Goal: Find specific page/section: Find specific page/section

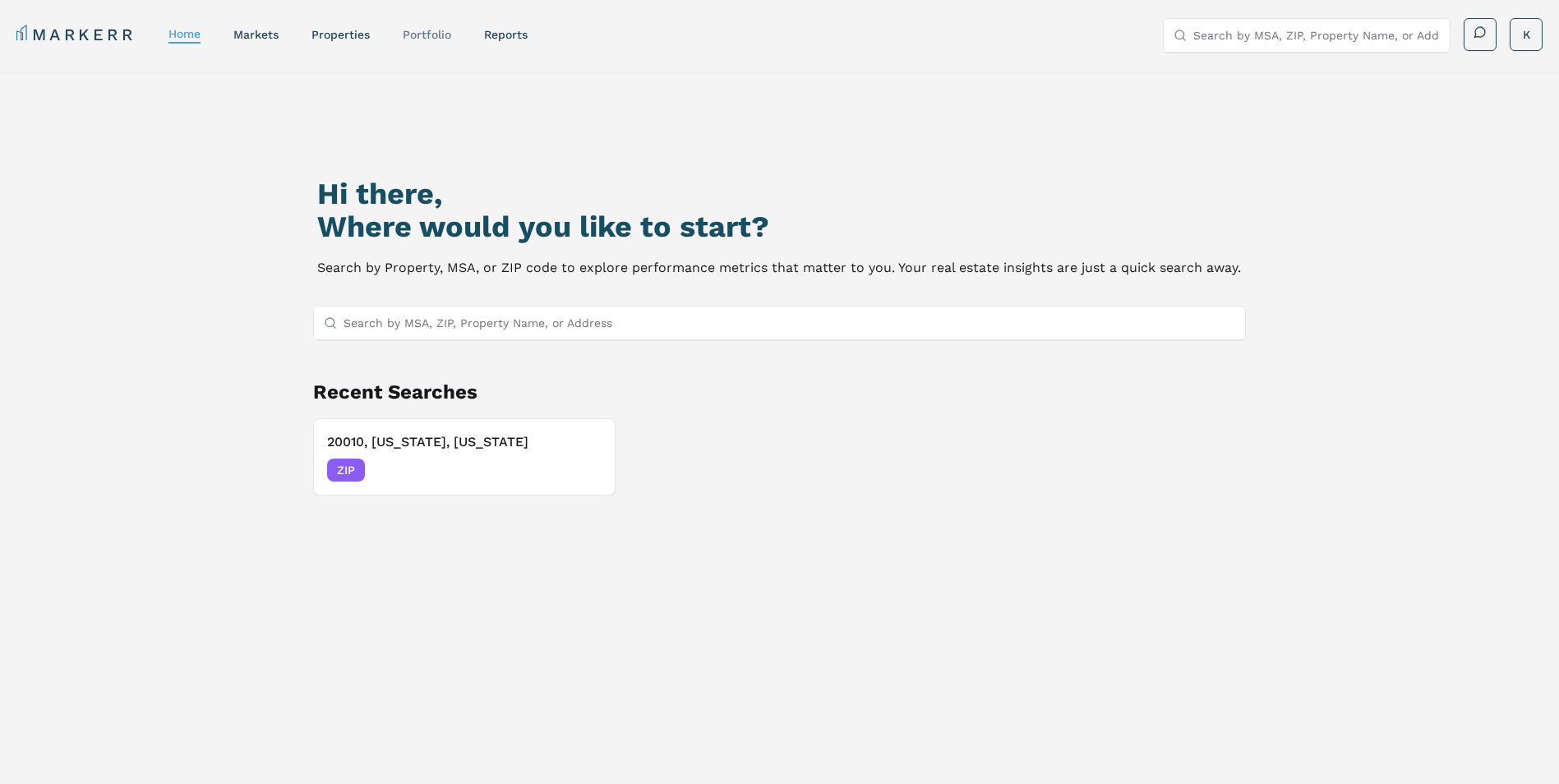
click at [430, 40] on link "Portfolio" at bounding box center [427, 34] width 49 height 13
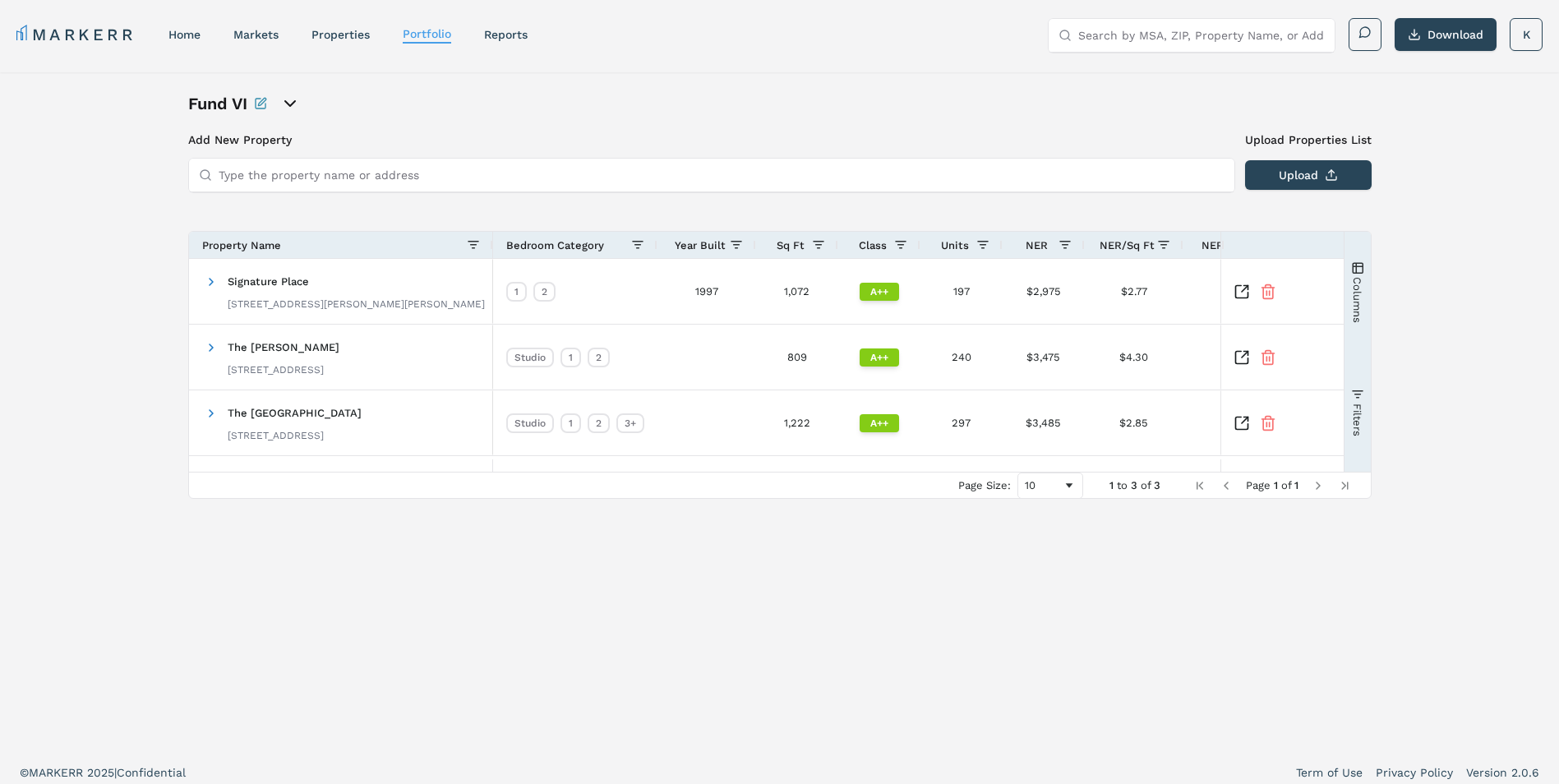
click at [291, 99] on icon "open portfolio options" at bounding box center [289, 103] width 20 height 20
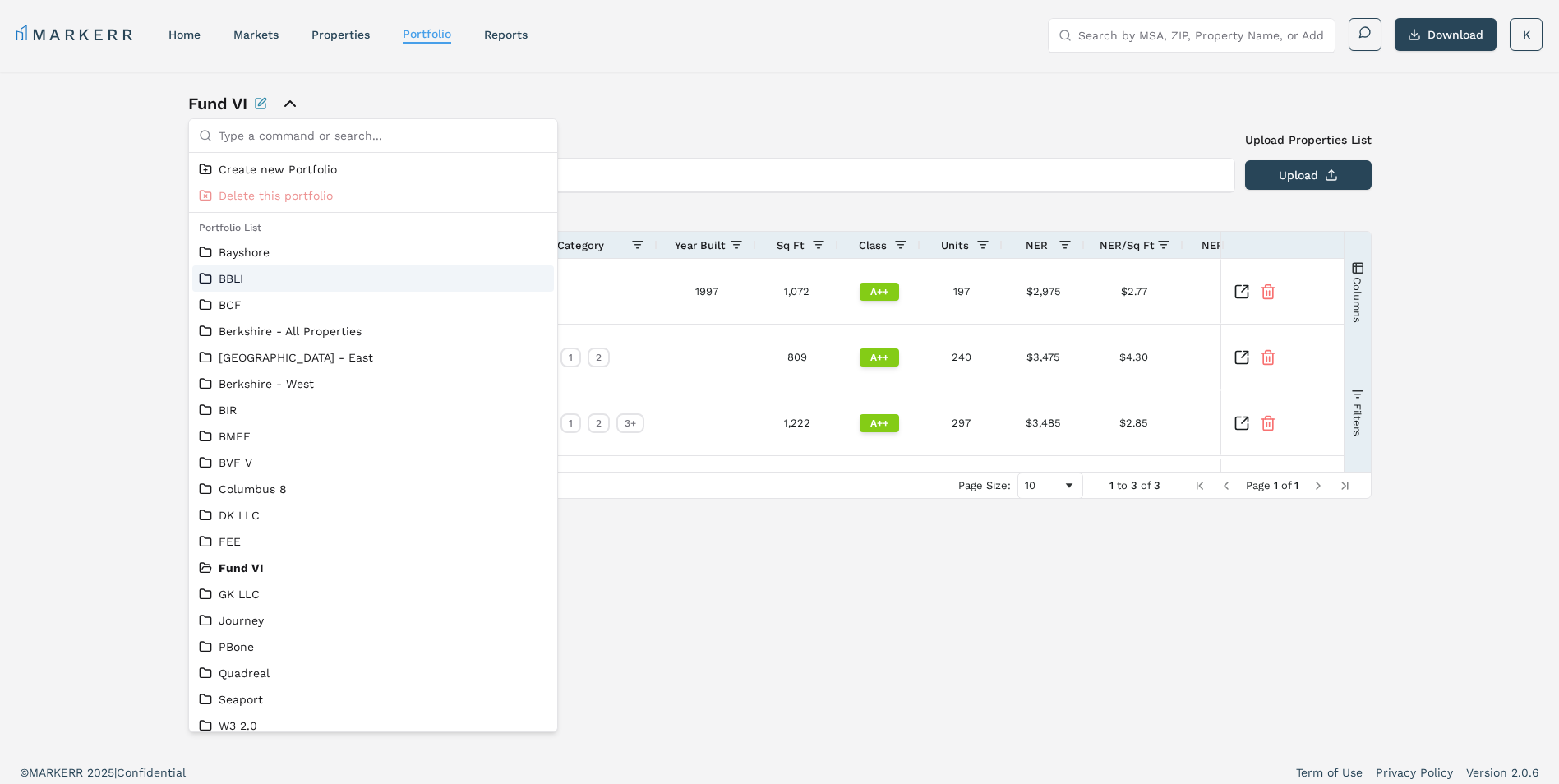
click at [262, 279] on link "BBLI" at bounding box center [373, 278] width 349 height 16
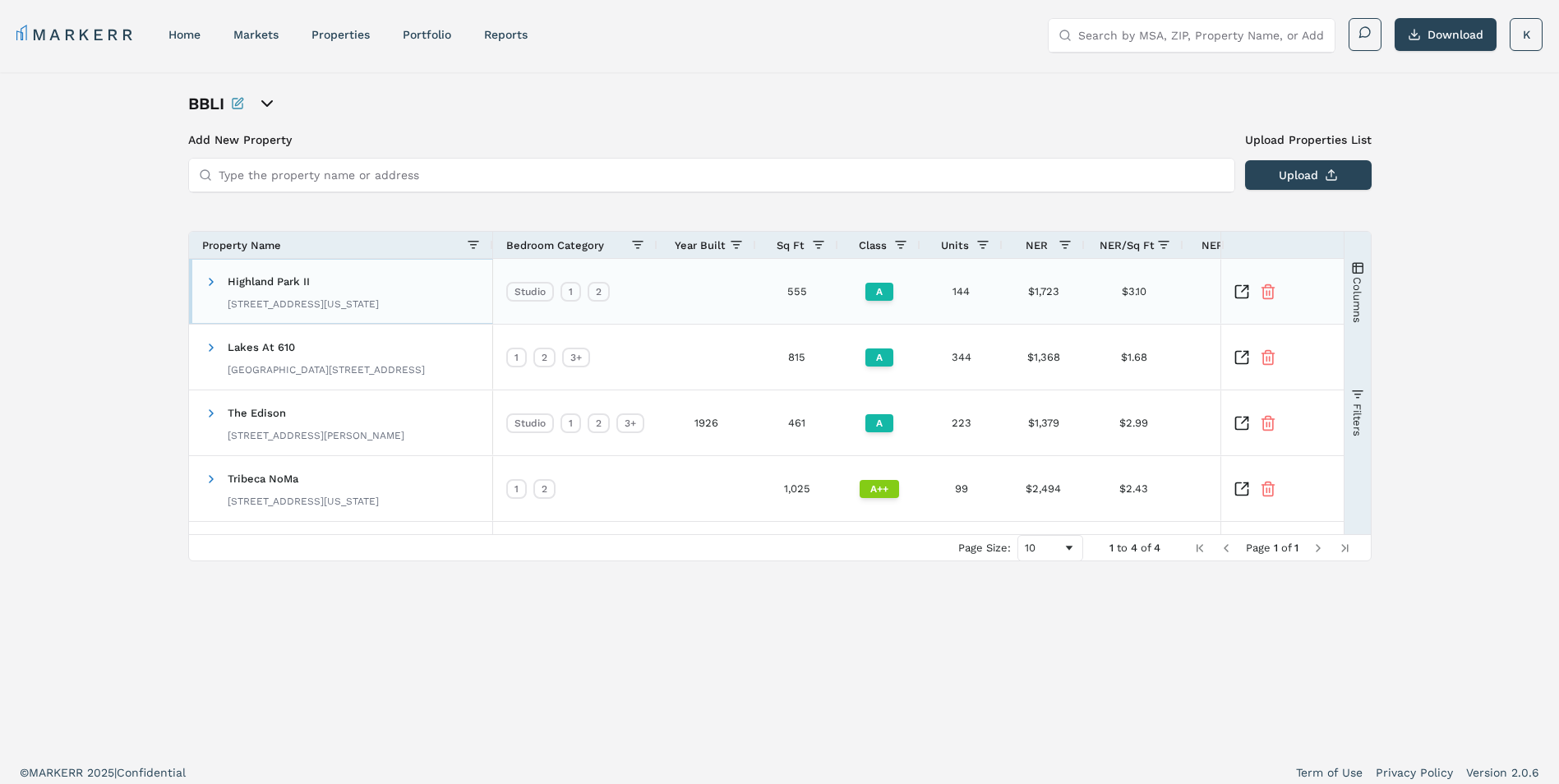
click at [275, 285] on span "Highland Park II" at bounding box center [268, 281] width 82 height 12
click at [209, 285] on span at bounding box center [211, 282] width 13 height 13
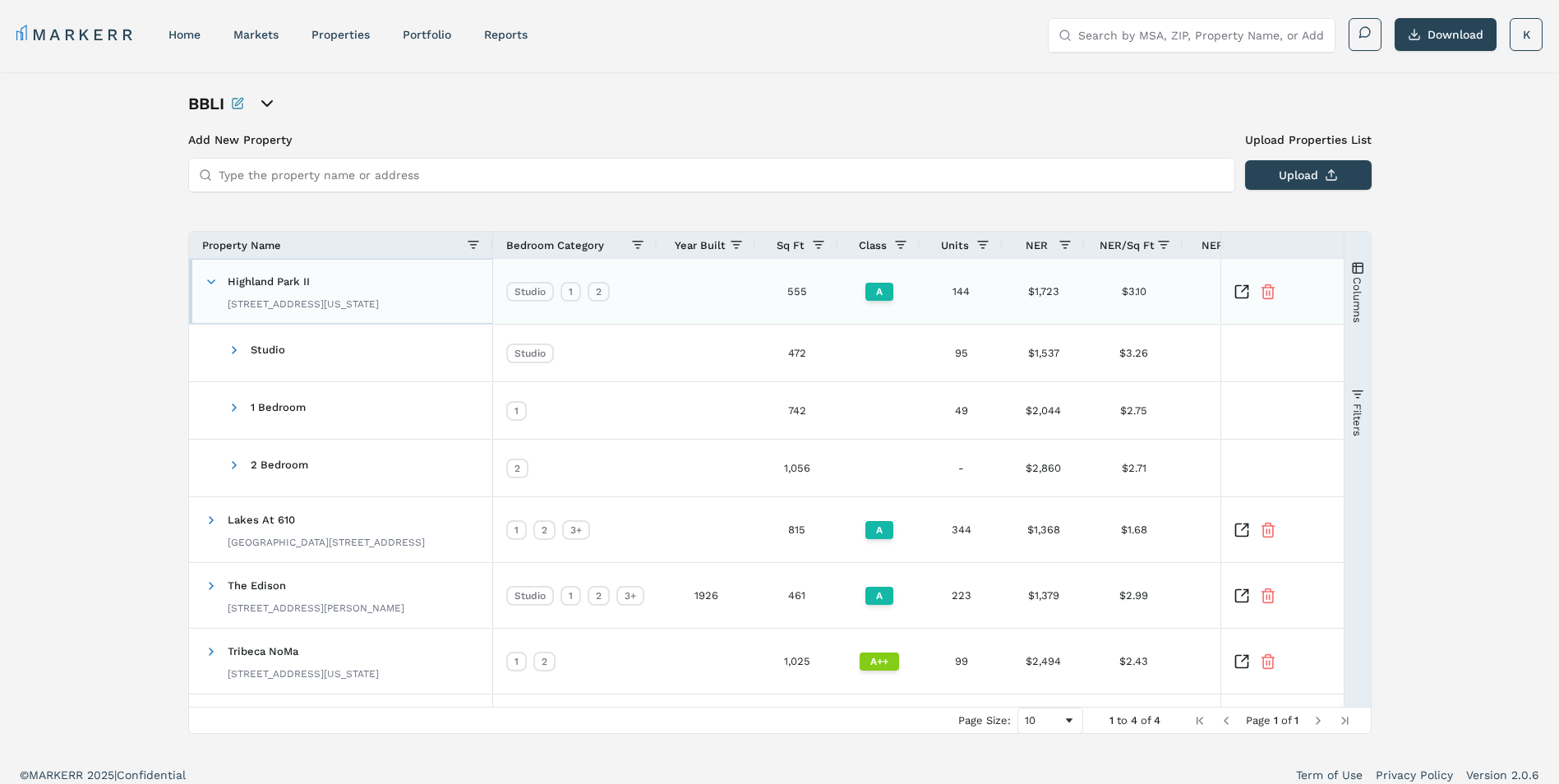
click at [262, 280] on span "Highland Park II" at bounding box center [268, 281] width 82 height 12
click at [1238, 286] on icon "Inspect Comparable" at bounding box center [1241, 291] width 12 height 12
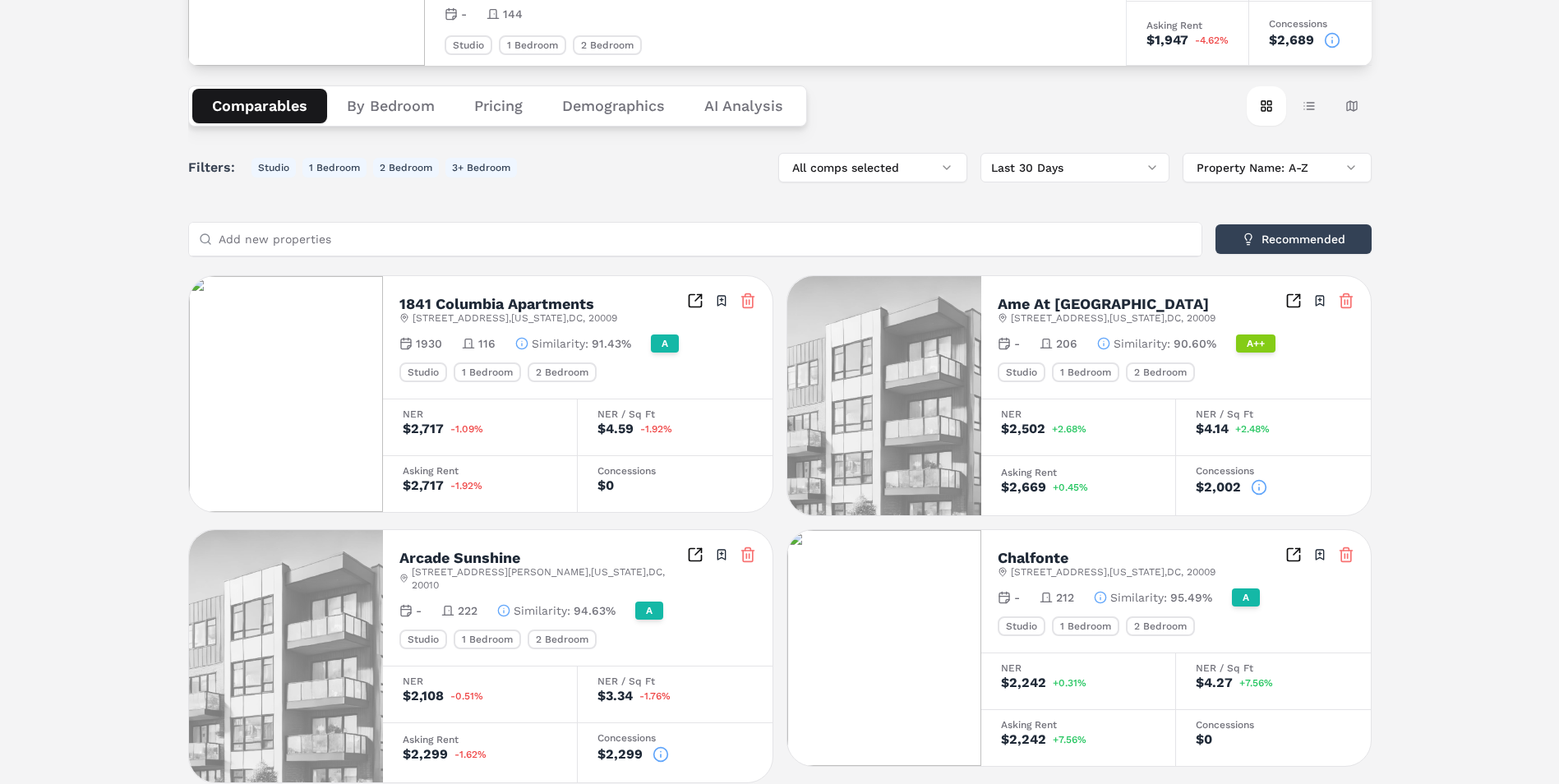
scroll to position [246, 0]
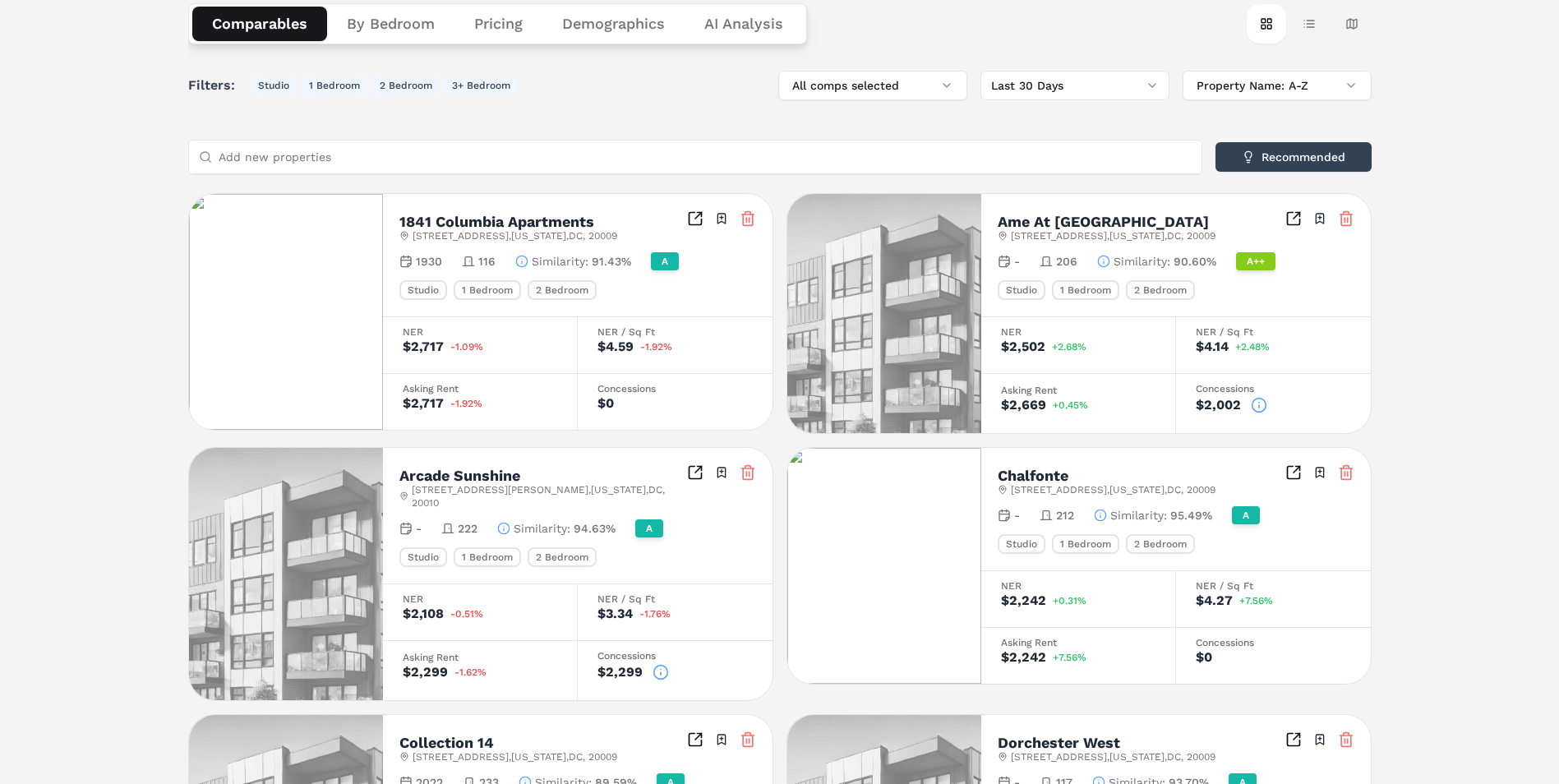
click at [516, 223] on h2 "1841 Columbia Apartments" at bounding box center [497, 222] width 195 height 14
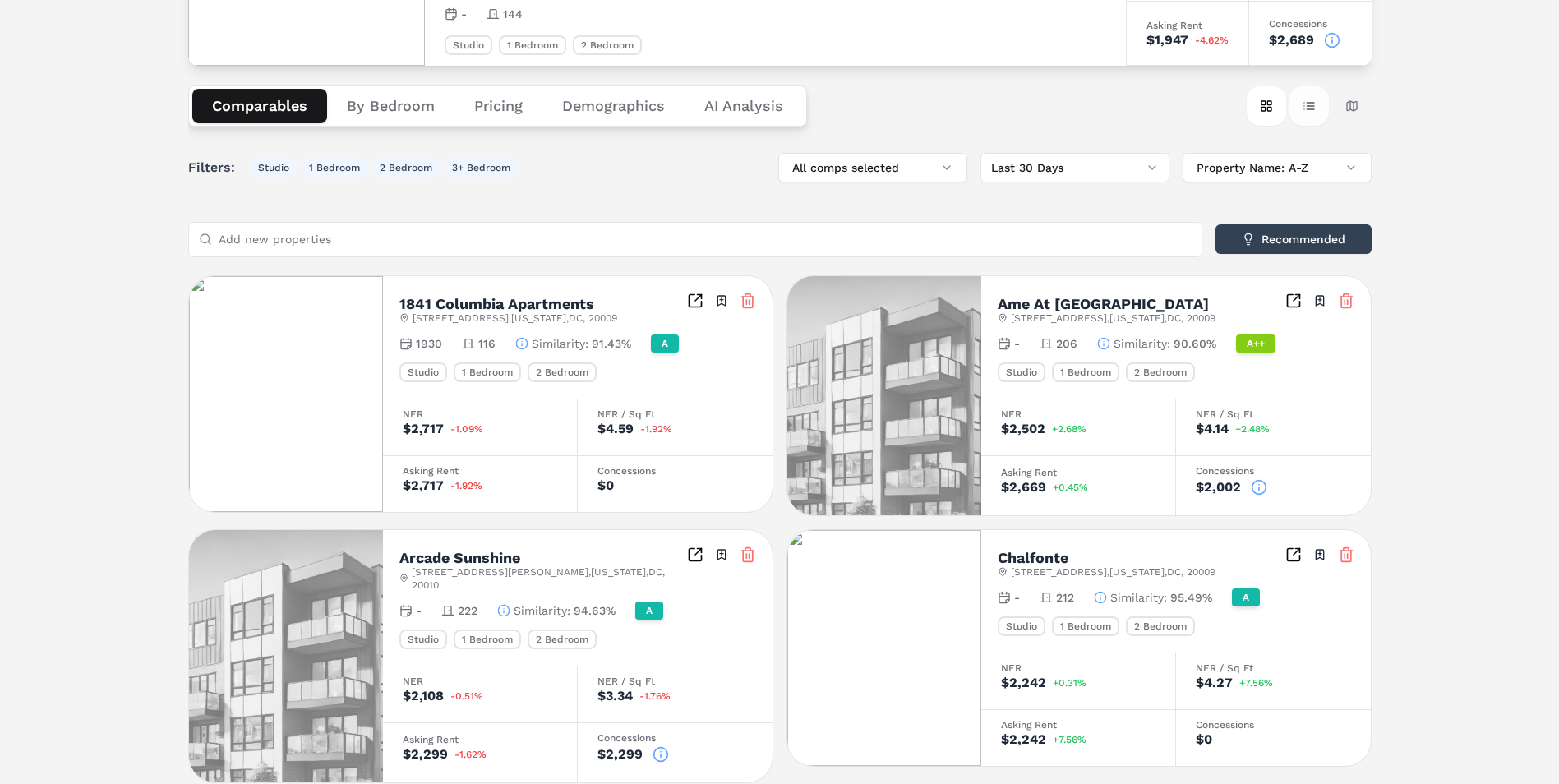
click at [1304, 98] on button "Table view" at bounding box center [1309, 105] width 39 height 39
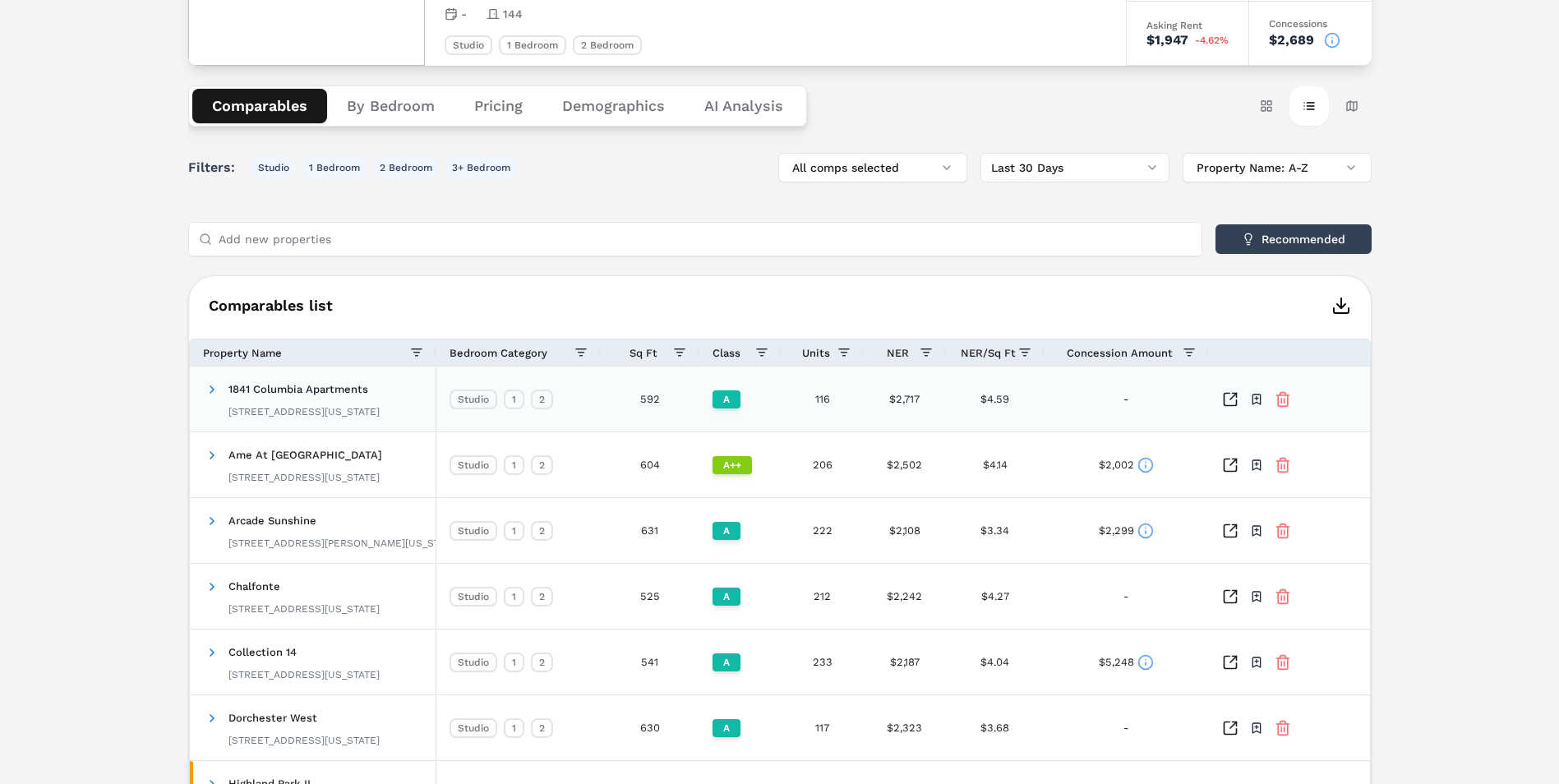
click at [205, 381] on span at bounding box center [212, 390] width 13 height 32
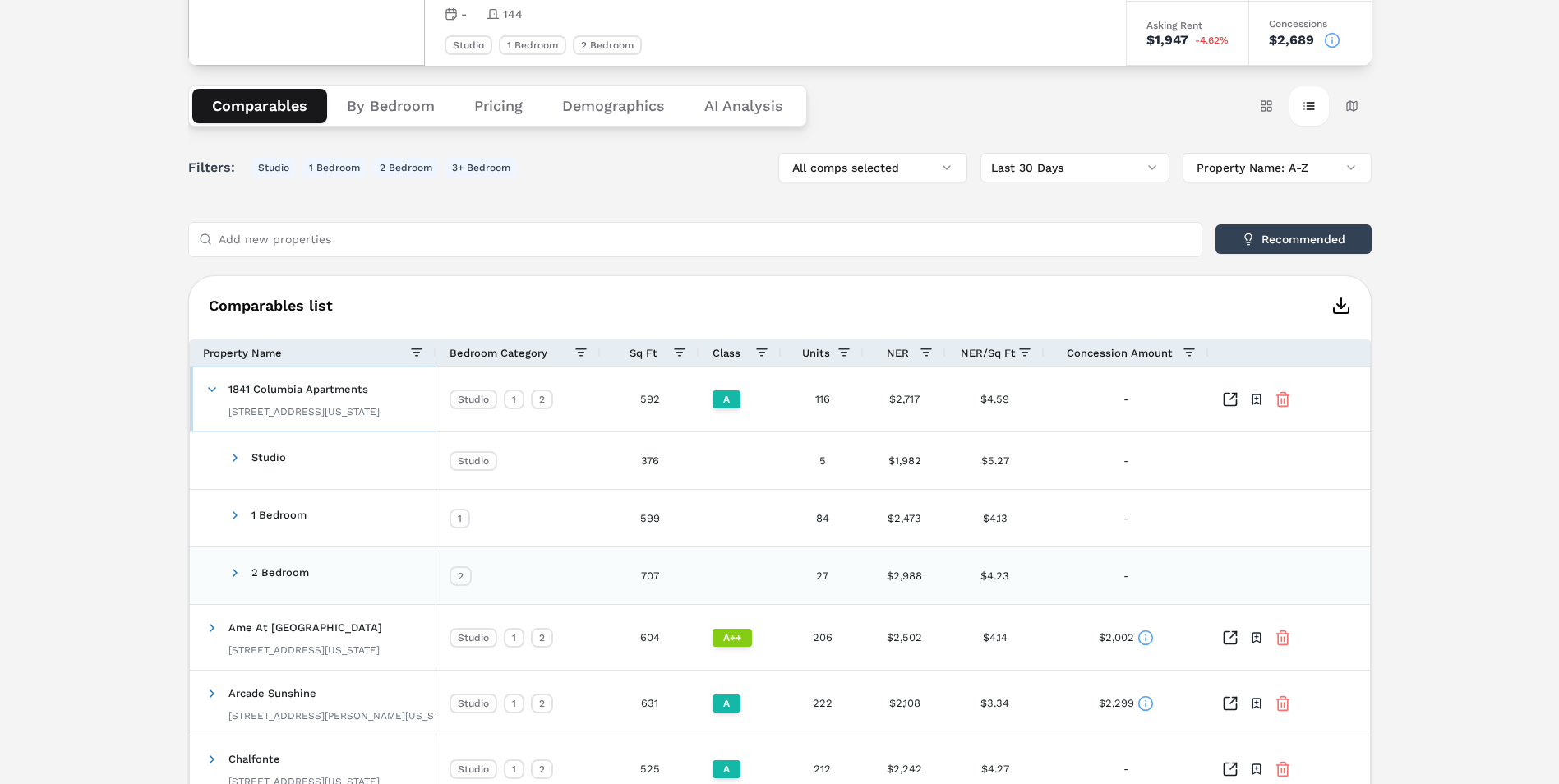
scroll to position [246, 0]
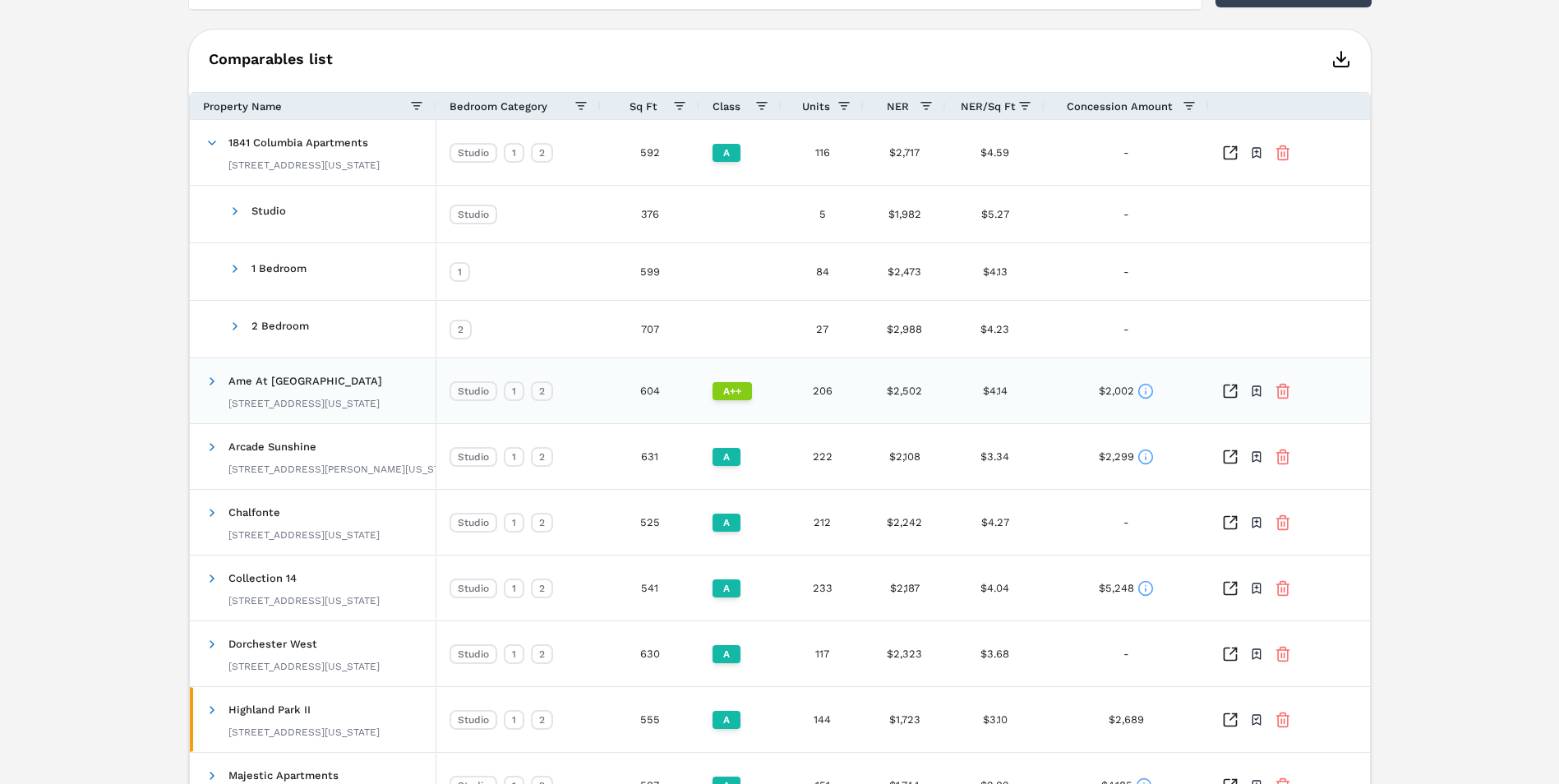
click at [211, 391] on span at bounding box center [212, 381] width 13 height 32
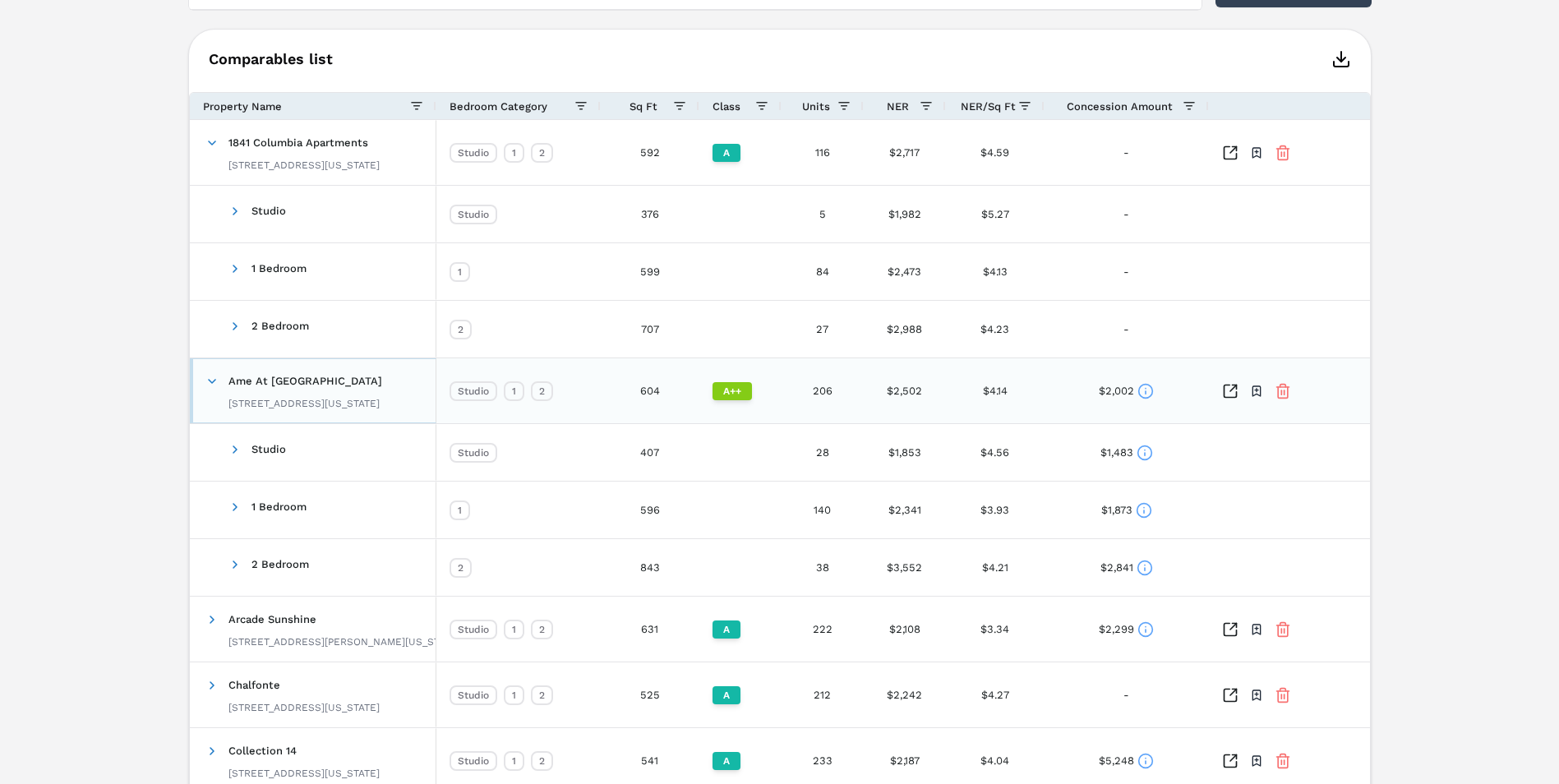
scroll to position [739, 0]
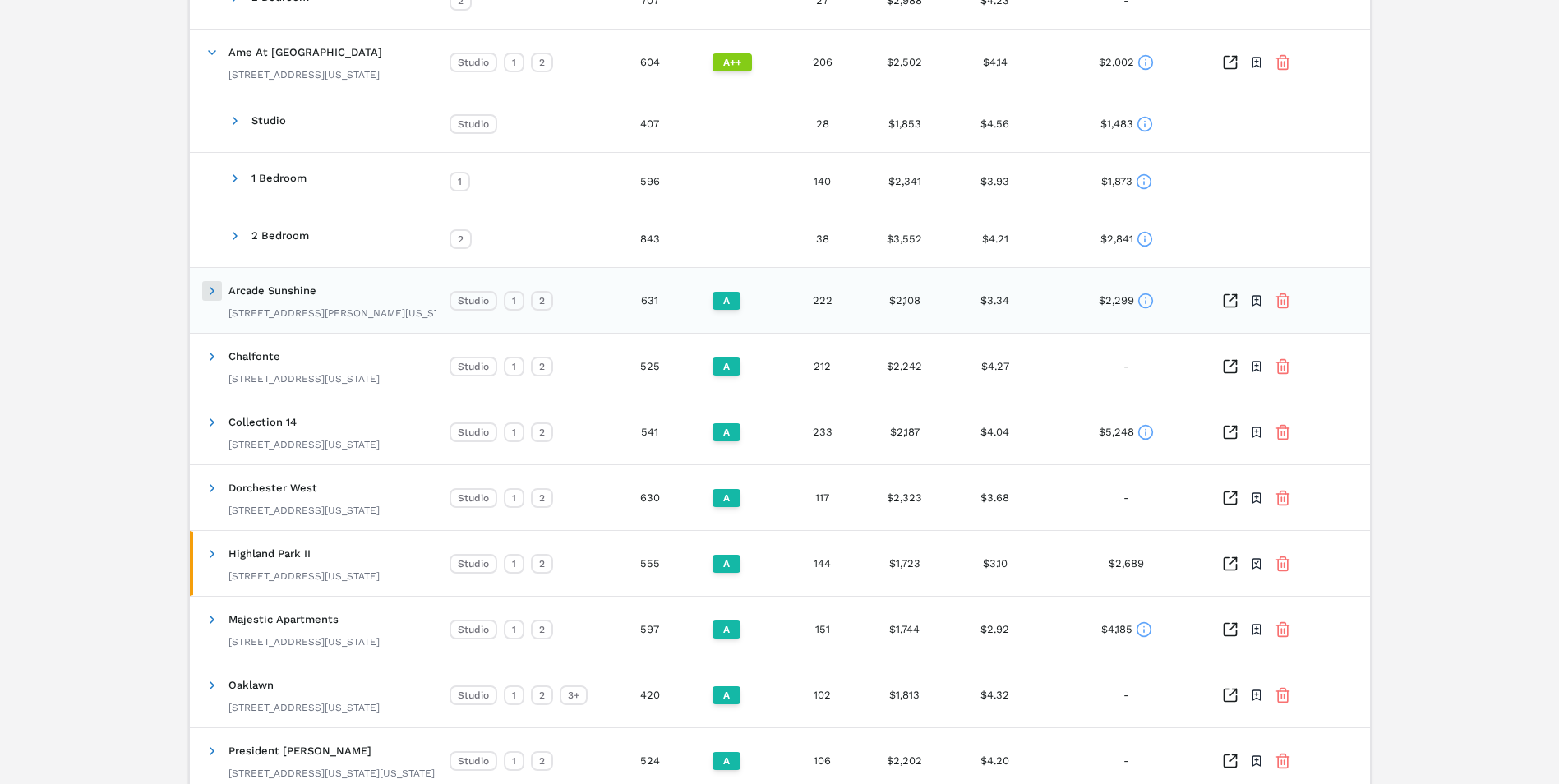
click at [207, 292] on span at bounding box center [212, 291] width 13 height 13
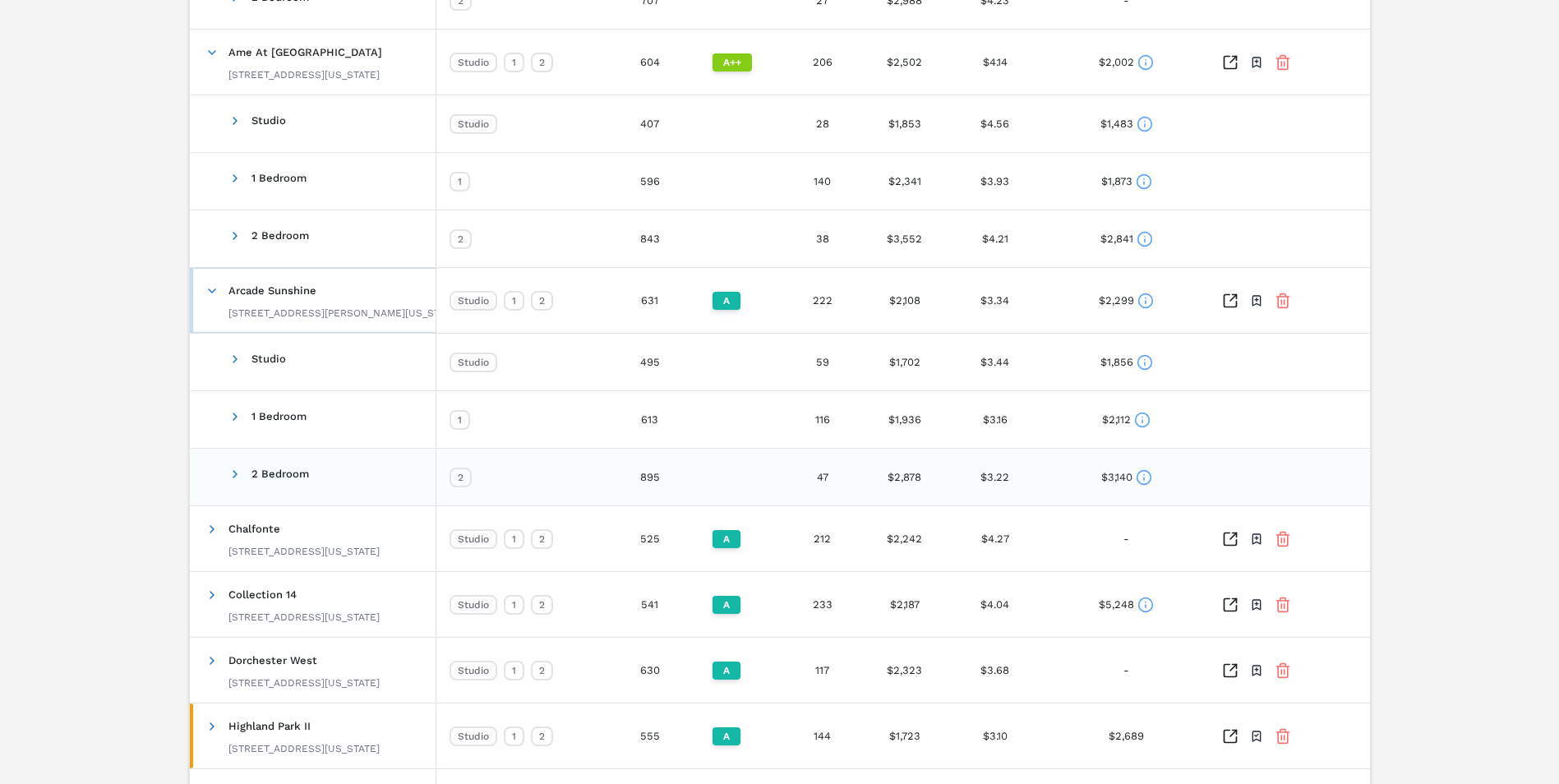
scroll to position [657, 0]
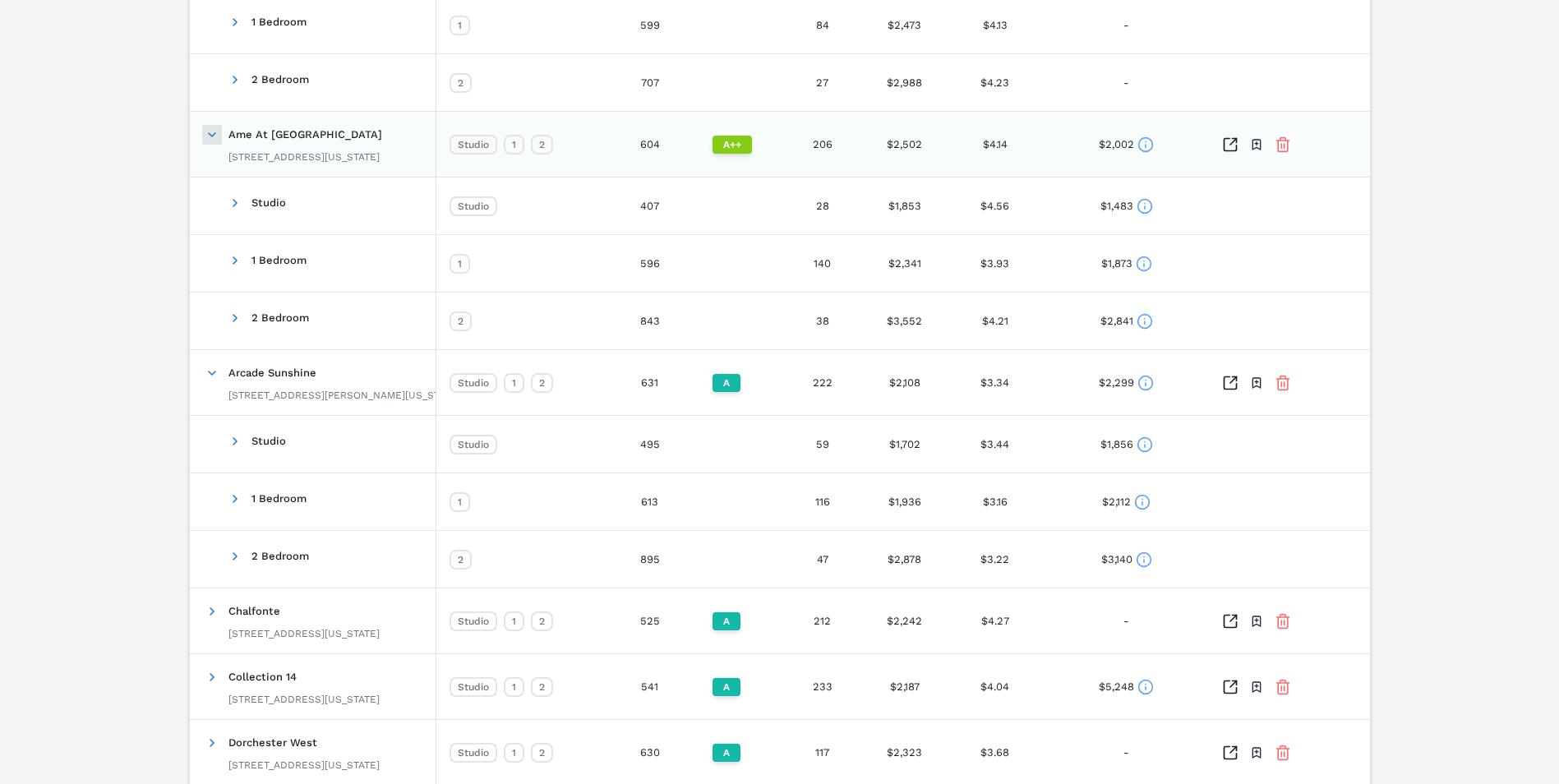
click at [213, 137] on span at bounding box center [212, 135] width 13 height 13
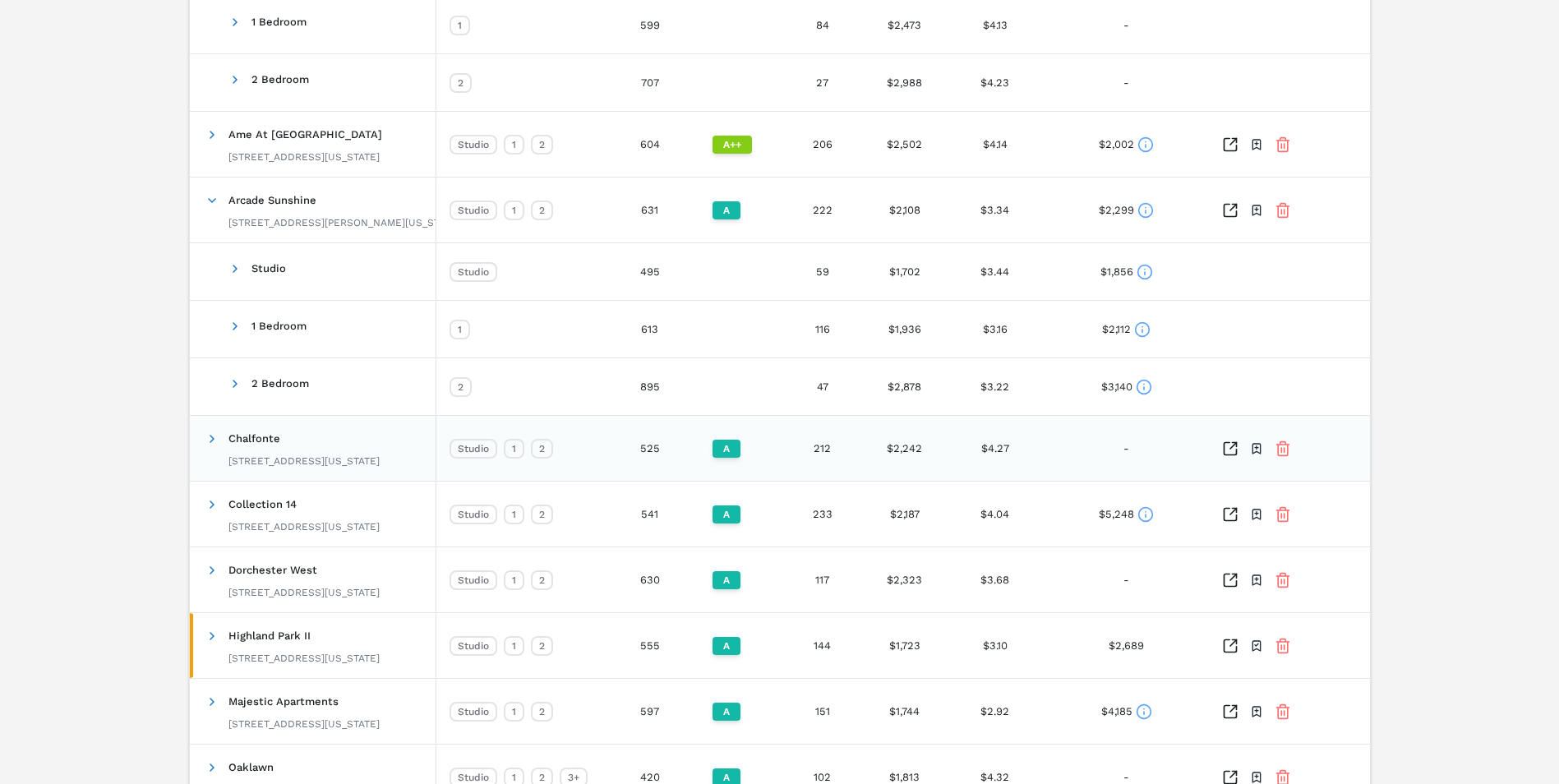
click at [211, 445] on span at bounding box center [212, 438] width 13 height 32
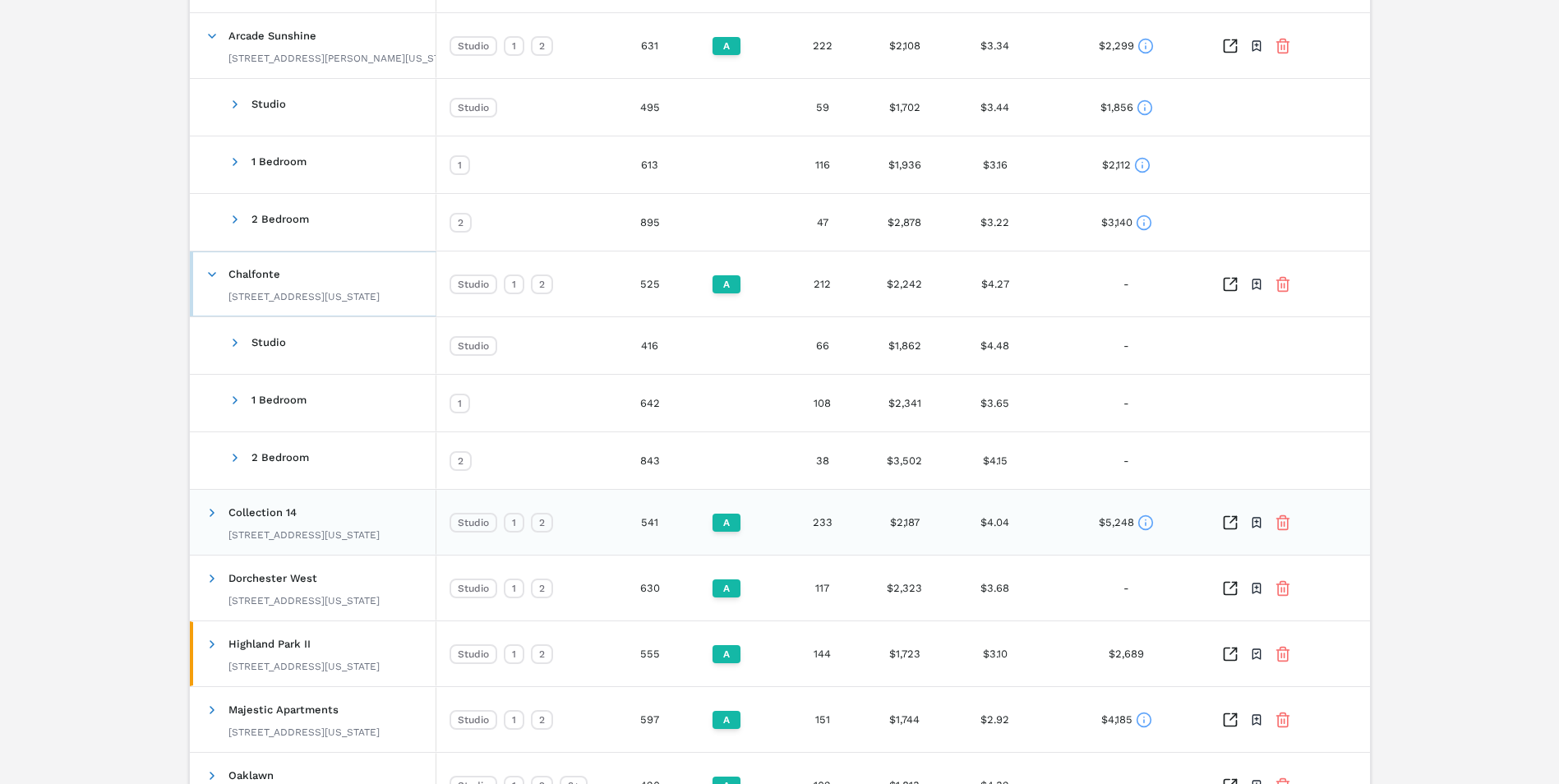
scroll to position [903, 0]
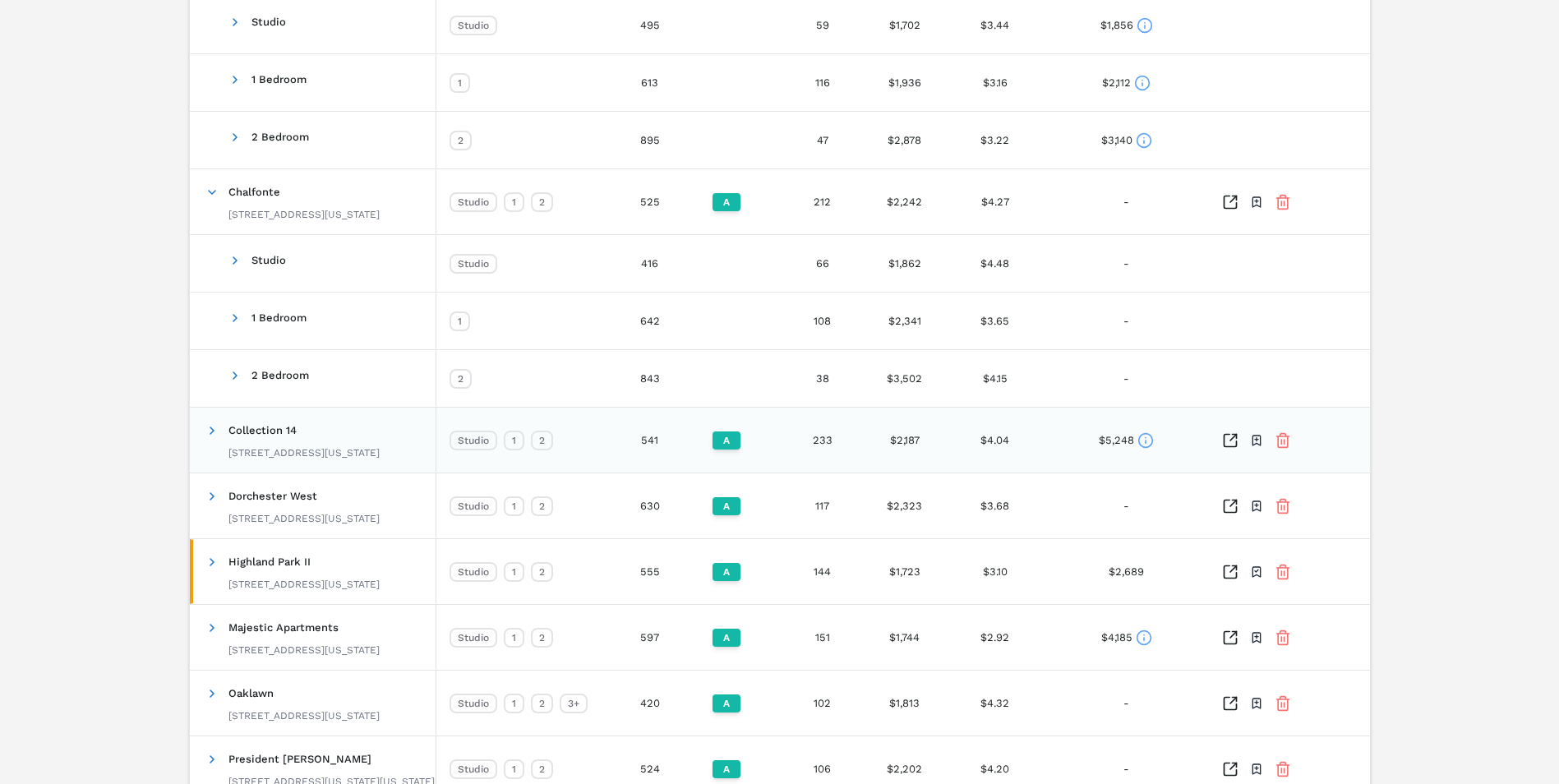
drag, startPoint x: 209, startPoint y: 433, endPoint x: 266, endPoint y: 433, distance: 57.0
click at [209, 433] on span at bounding box center [212, 431] width 13 height 13
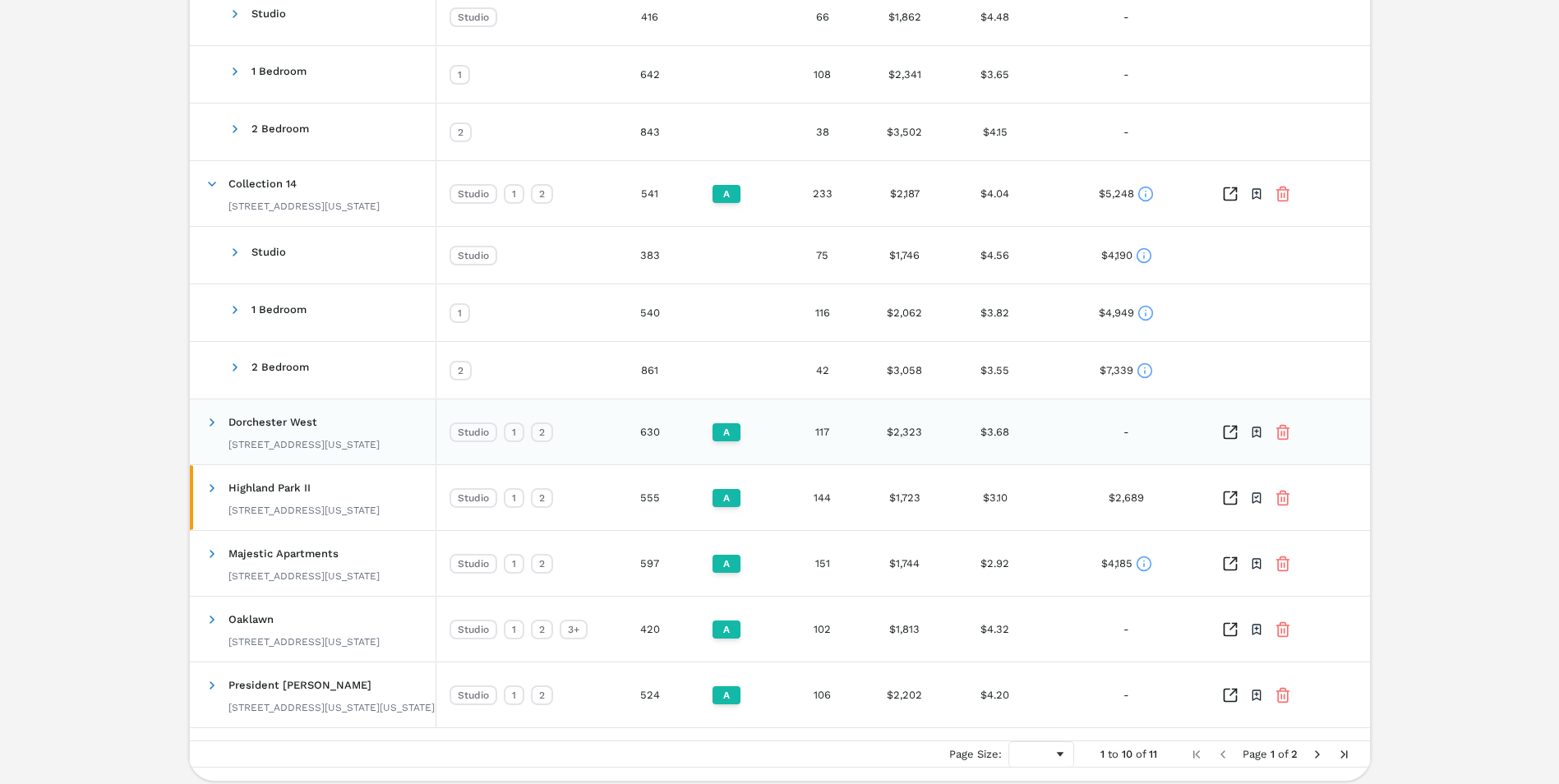
scroll to position [1210, 0]
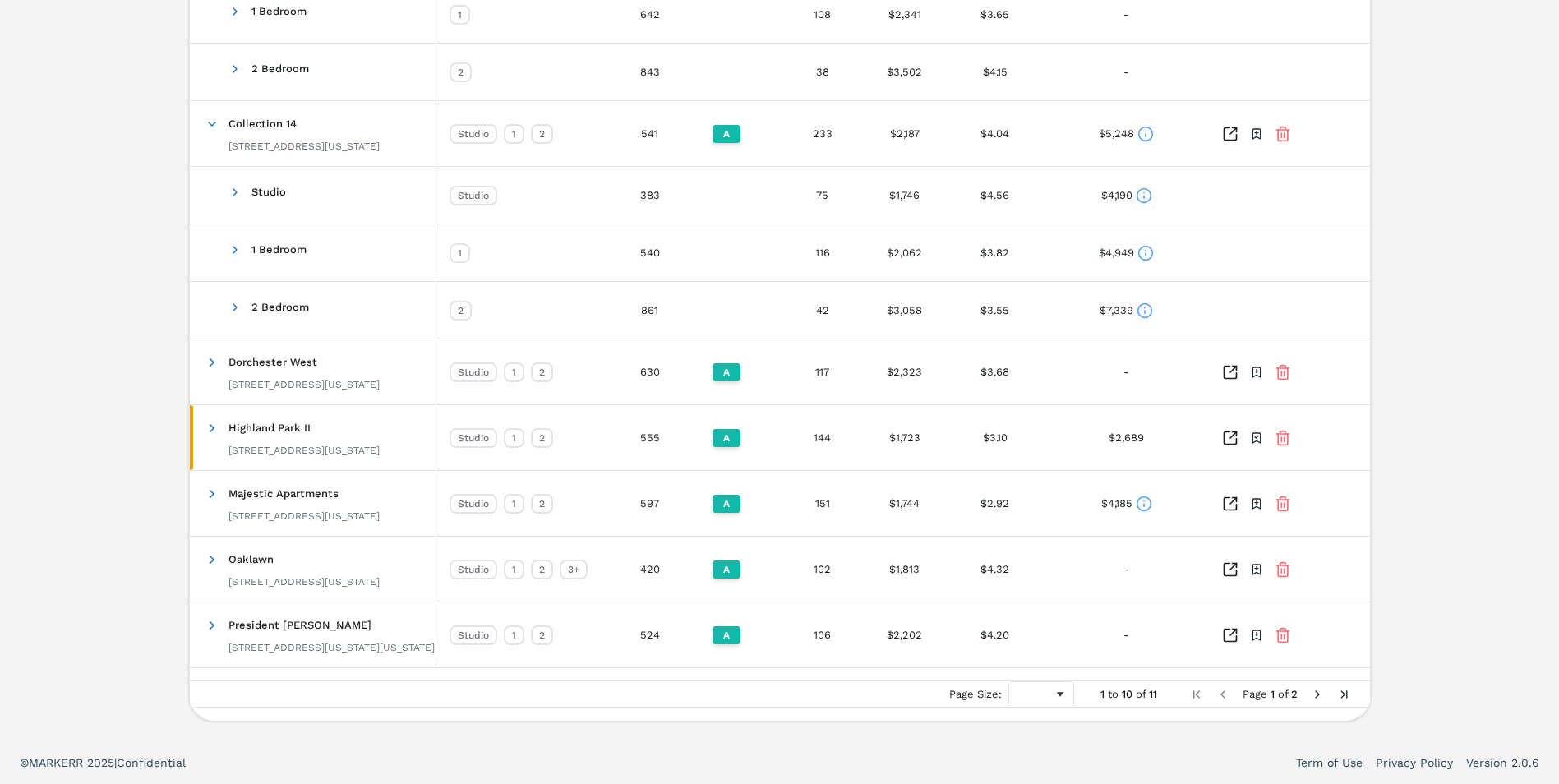
click at [1312, 691] on span "Next Page" at bounding box center [1317, 694] width 13 height 13
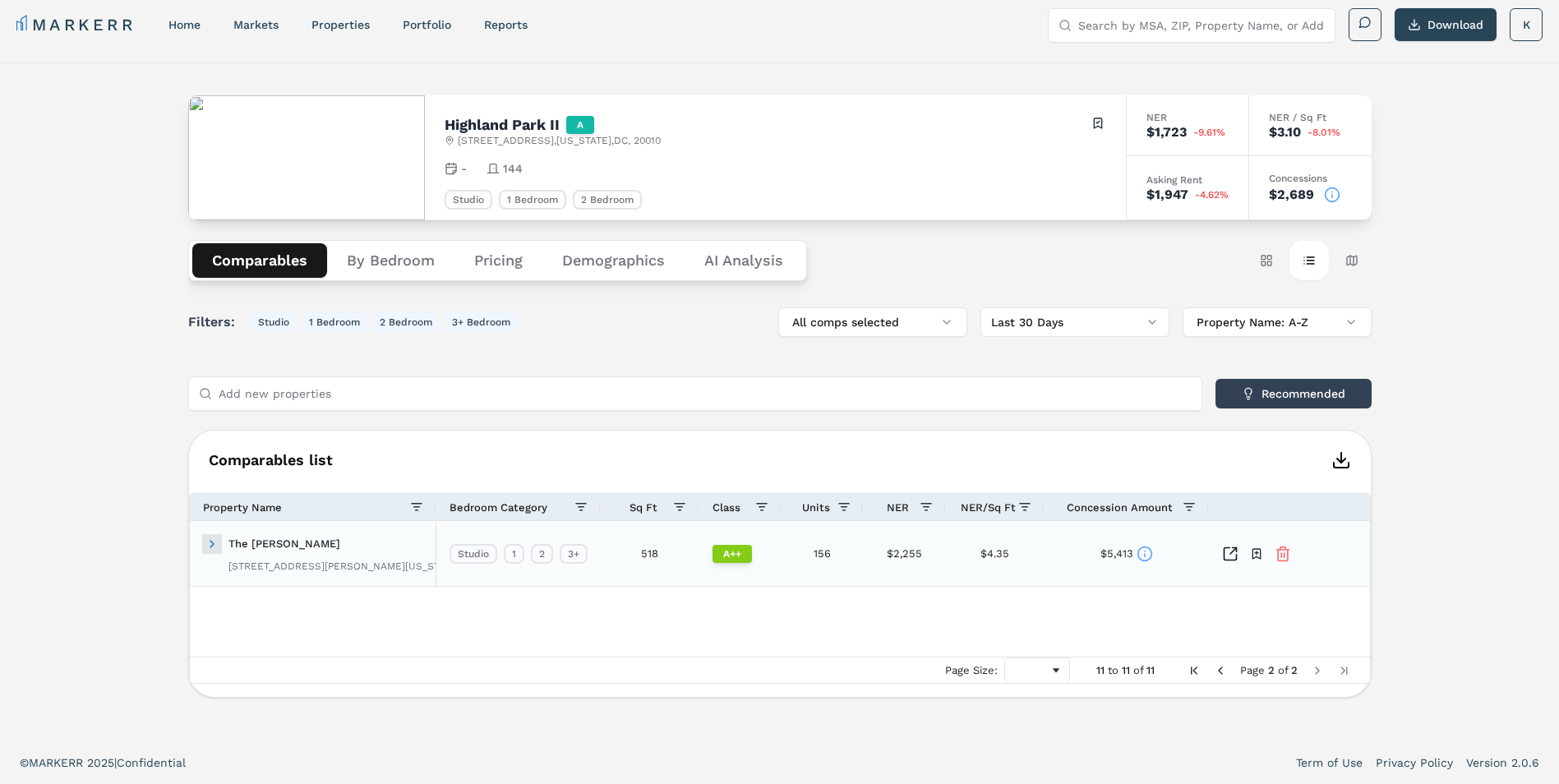
click at [218, 546] on span at bounding box center [212, 544] width 13 height 13
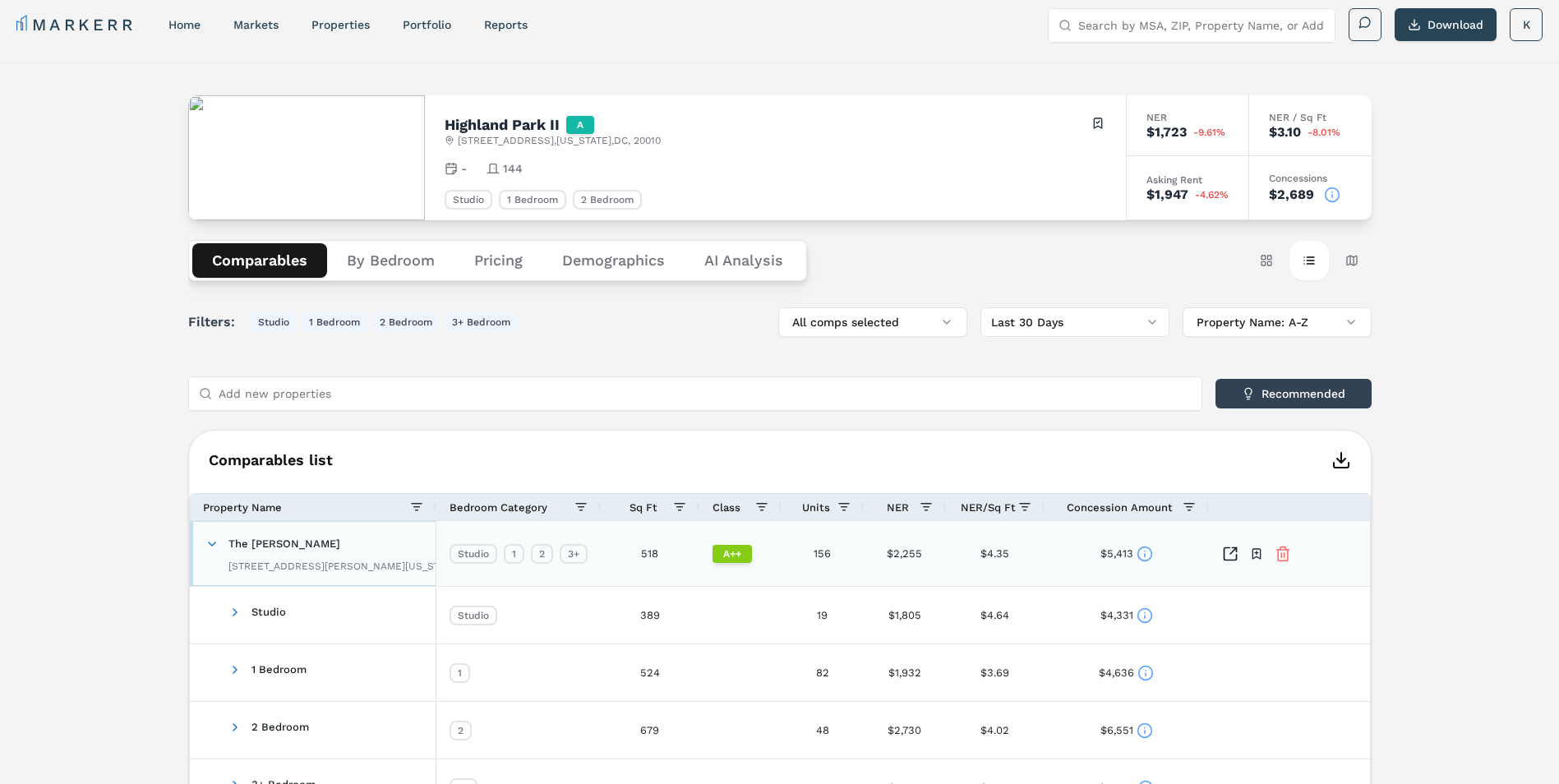
scroll to position [159, 0]
